Goal: Task Accomplishment & Management: Use online tool/utility

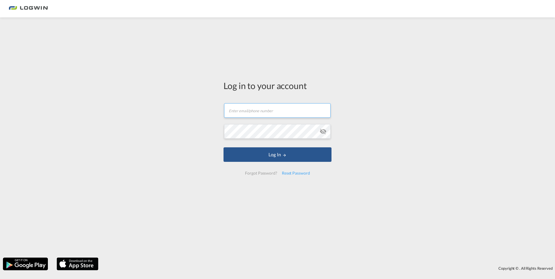
click at [276, 109] on input "text" at bounding box center [277, 110] width 107 height 15
type input "[EMAIL_ADDRESS][DOMAIN_NAME]"
click at [224, 147] on button "Log In" at bounding box center [278, 154] width 108 height 15
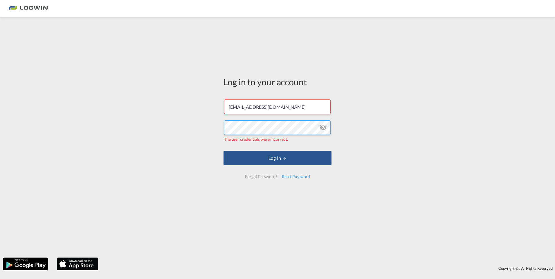
click at [29, 118] on div "Log in to your account [EMAIL_ADDRESS][DOMAIN_NAME] The user credentials were i…" at bounding box center [277, 137] width 555 height 235
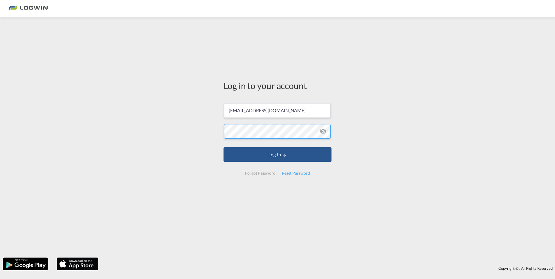
click at [224, 147] on button "Log In" at bounding box center [278, 154] width 108 height 15
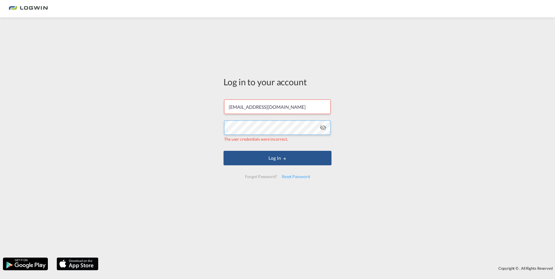
click at [141, 131] on div "Log in to your account [EMAIL_ADDRESS][DOMAIN_NAME] The user credentials were i…" at bounding box center [277, 137] width 555 height 235
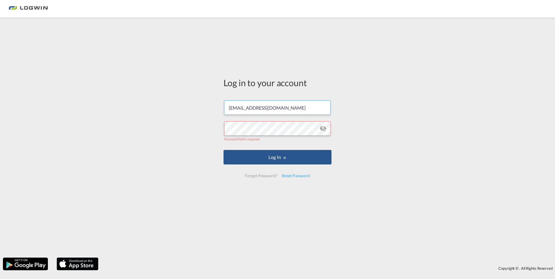
drag, startPoint x: 302, startPoint y: 108, endPoint x: 1, endPoint y: 106, distance: 301.1
click at [13, 109] on div "Log in to your account [EMAIL_ADDRESS][DOMAIN_NAME] Password field is required …" at bounding box center [277, 137] width 555 height 235
type input "[EMAIL_ADDRESS][DOMAIN_NAME]"
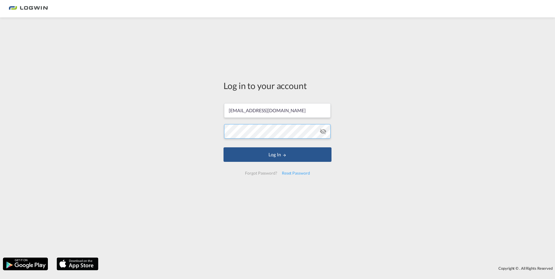
click at [224, 147] on button "Log In" at bounding box center [278, 154] width 108 height 15
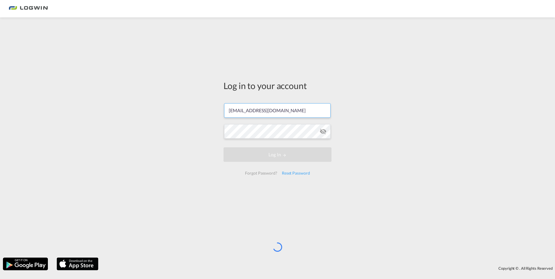
drag, startPoint x: 295, startPoint y: 113, endPoint x: 137, endPoint y: 110, distance: 158.0
click at [137, 110] on div "Log in to your account [EMAIL_ADDRESS][DOMAIN_NAME] Log In Forgot Password? Res…" at bounding box center [277, 137] width 555 height 235
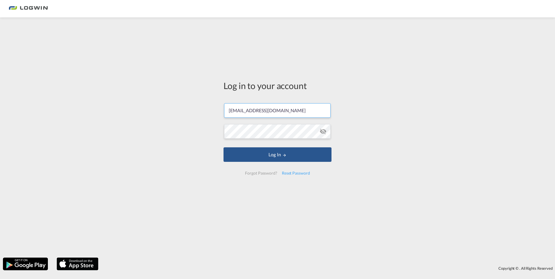
drag, startPoint x: 288, startPoint y: 113, endPoint x: 137, endPoint y: 111, distance: 151.3
click at [137, 111] on div "Log in to your account [EMAIL_ADDRESS][DOMAIN_NAME] Log In Forgot Password? Res…" at bounding box center [277, 137] width 555 height 235
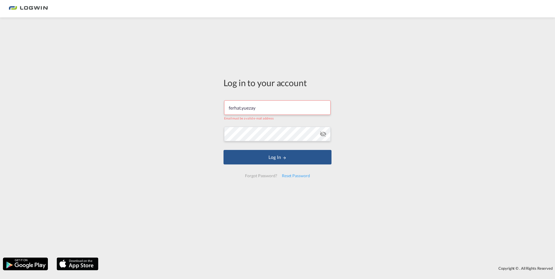
type input "[EMAIL_ADDRESS][DOMAIN_NAME]"
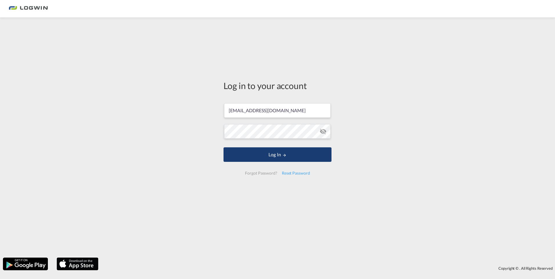
click at [262, 150] on button "Log In" at bounding box center [278, 154] width 108 height 15
